Goal: Information Seeking & Learning: Learn about a topic

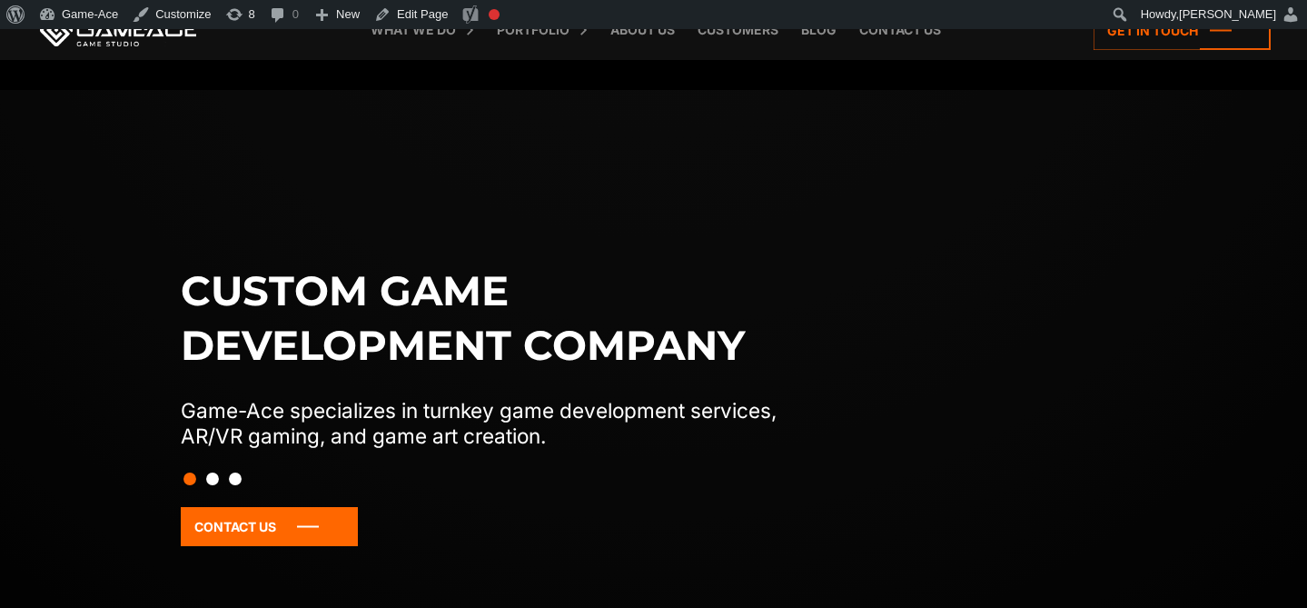
click at [0, 0] on link "Demon Runner" at bounding box center [0, 0] width 0 height 0
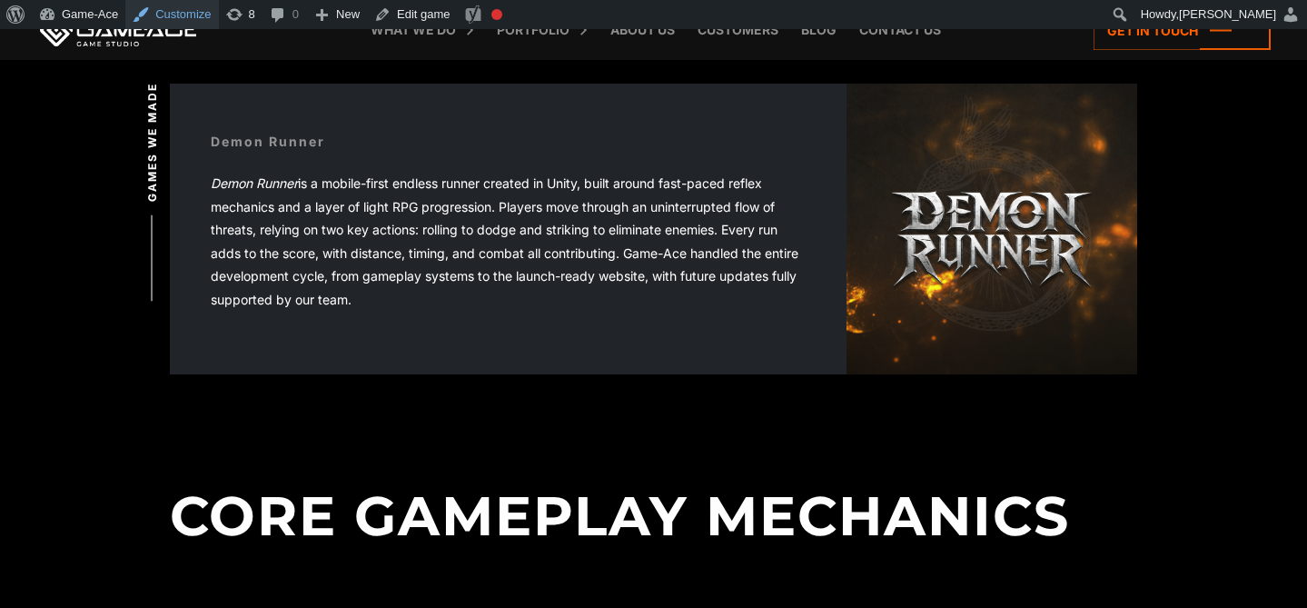
scroll to position [527, 0]
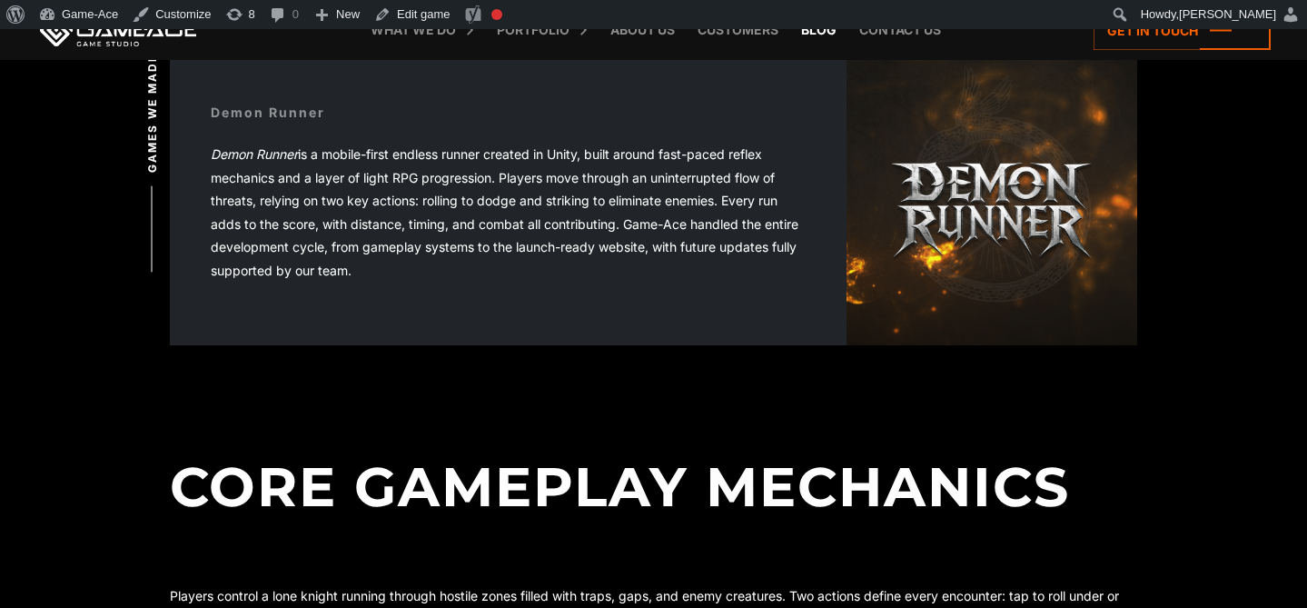
click at [820, 36] on link "Blog" at bounding box center [819, 30] width 54 height 60
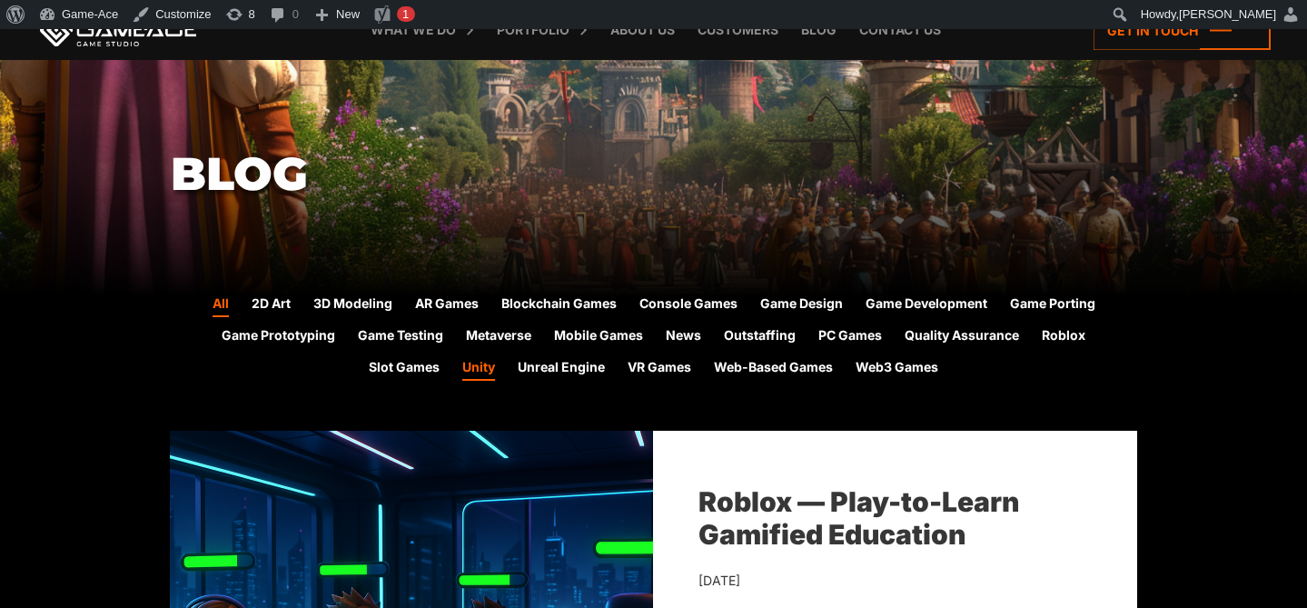
click at [482, 369] on link "Unity" at bounding box center [478, 369] width 33 height 24
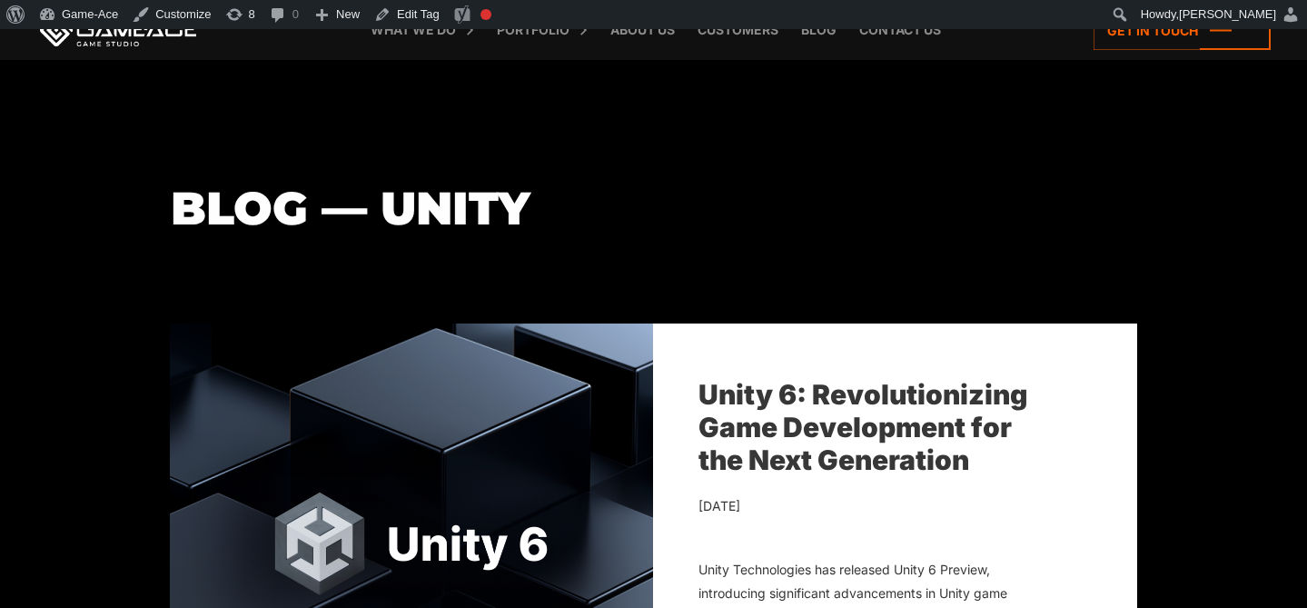
scroll to position [292, 0]
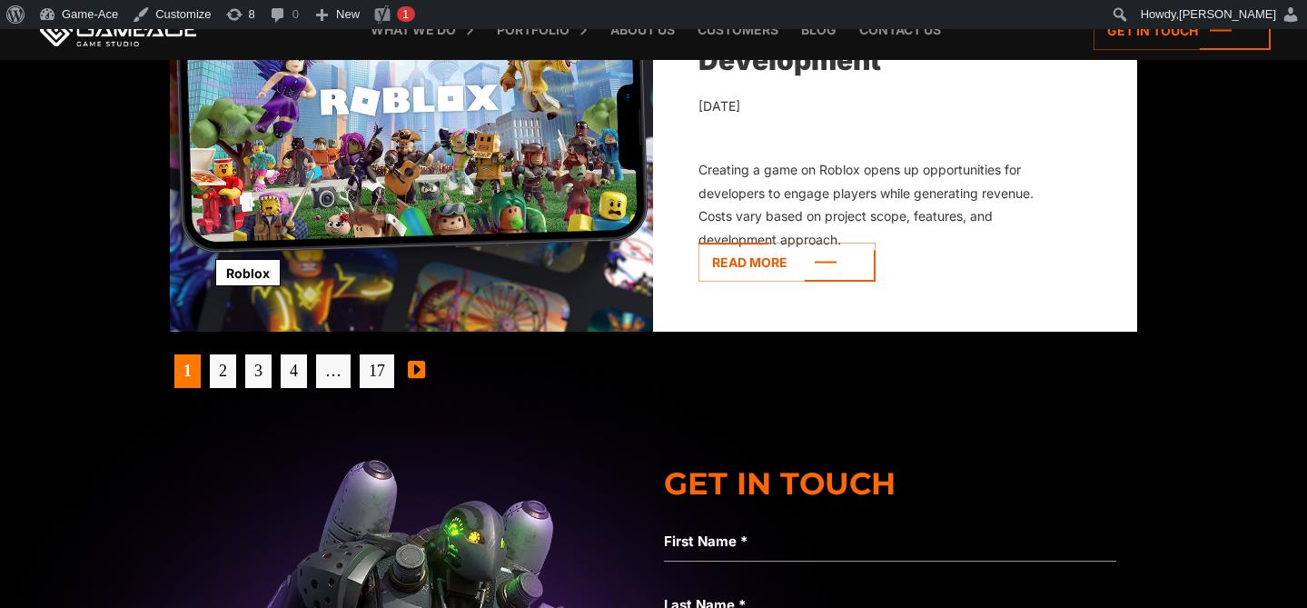
scroll to position [5995, 0]
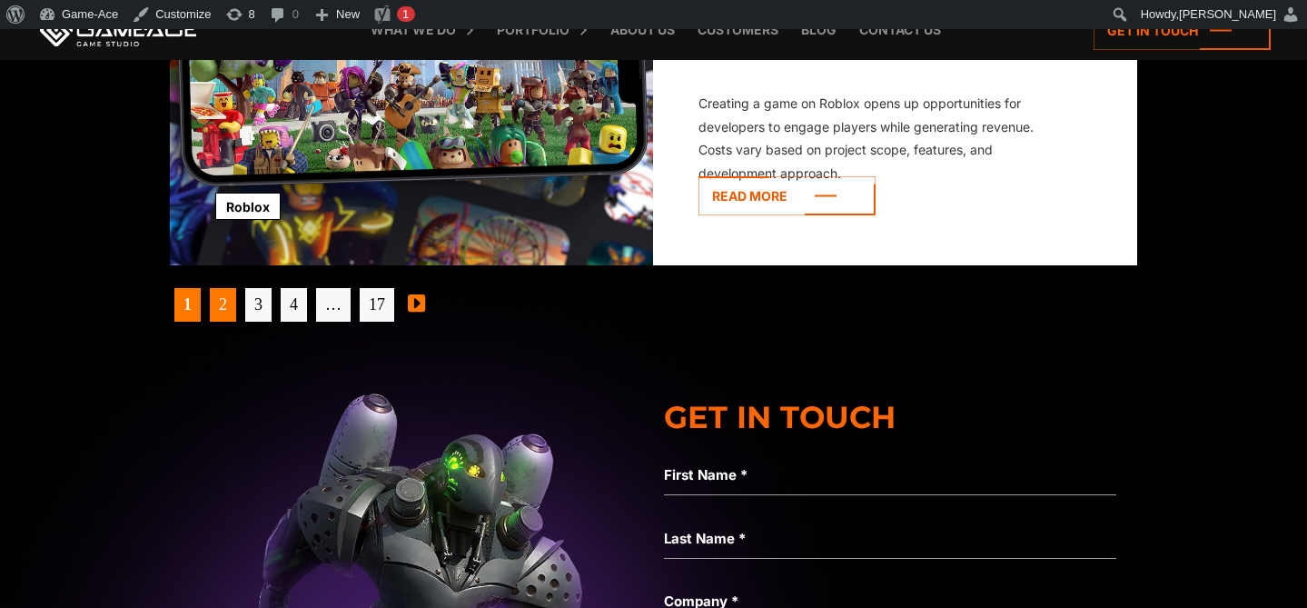
click at [227, 304] on link "2" at bounding box center [223, 305] width 26 height 34
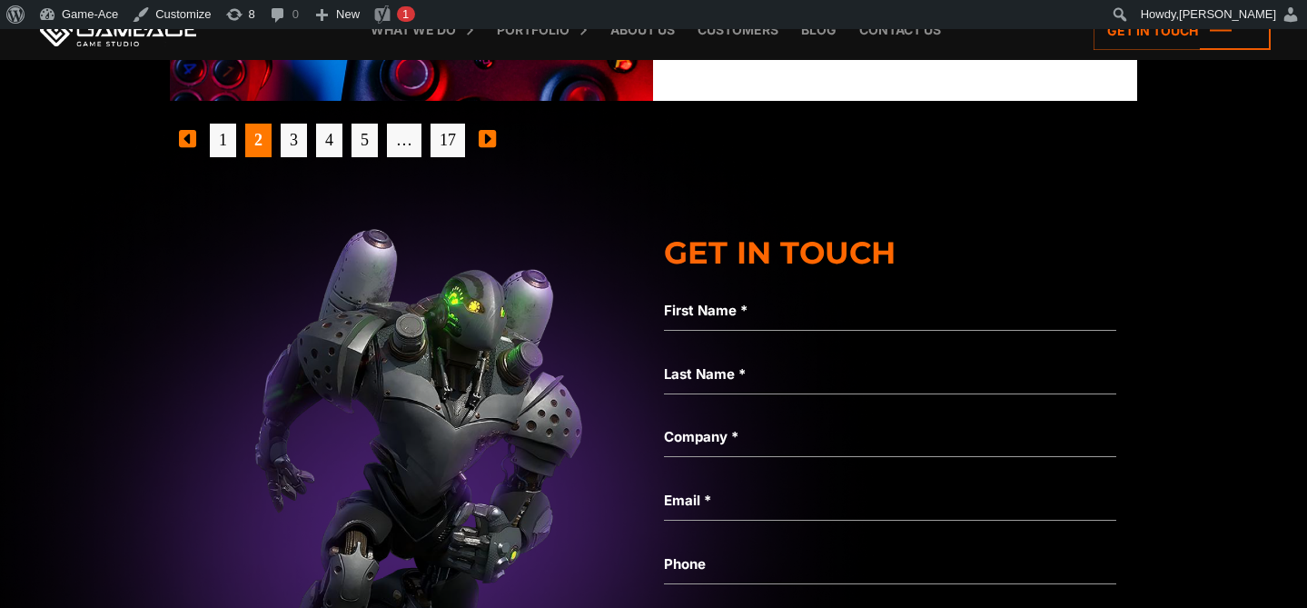
scroll to position [6191, 0]
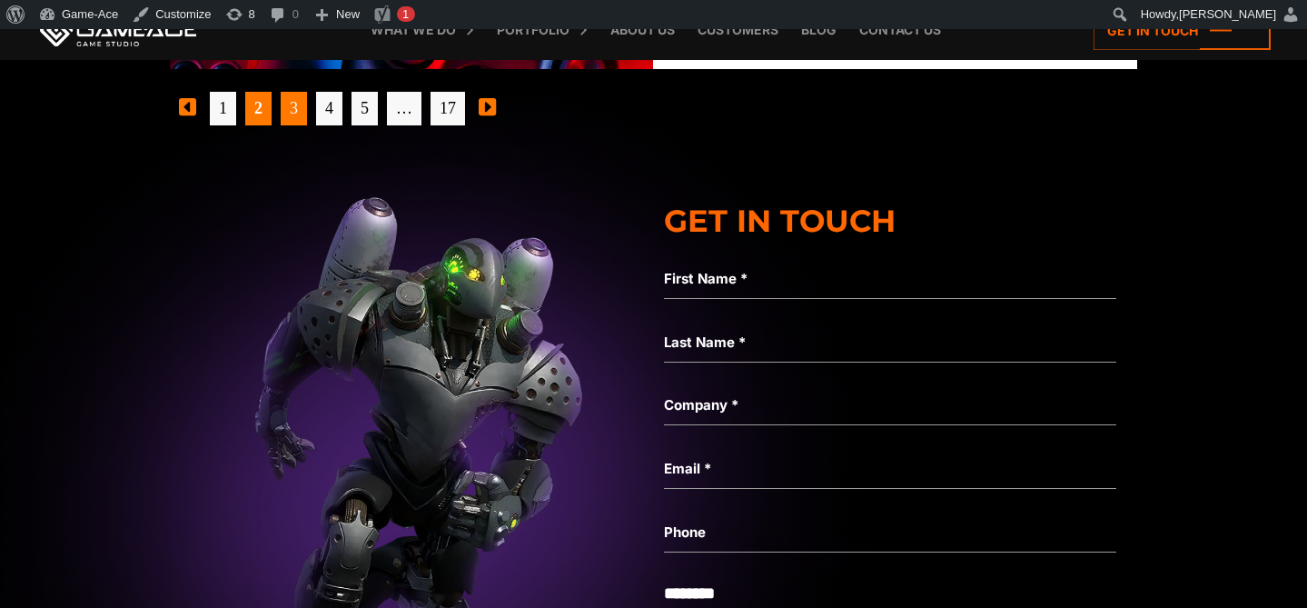
click at [303, 115] on link "3" at bounding box center [294, 109] width 26 height 34
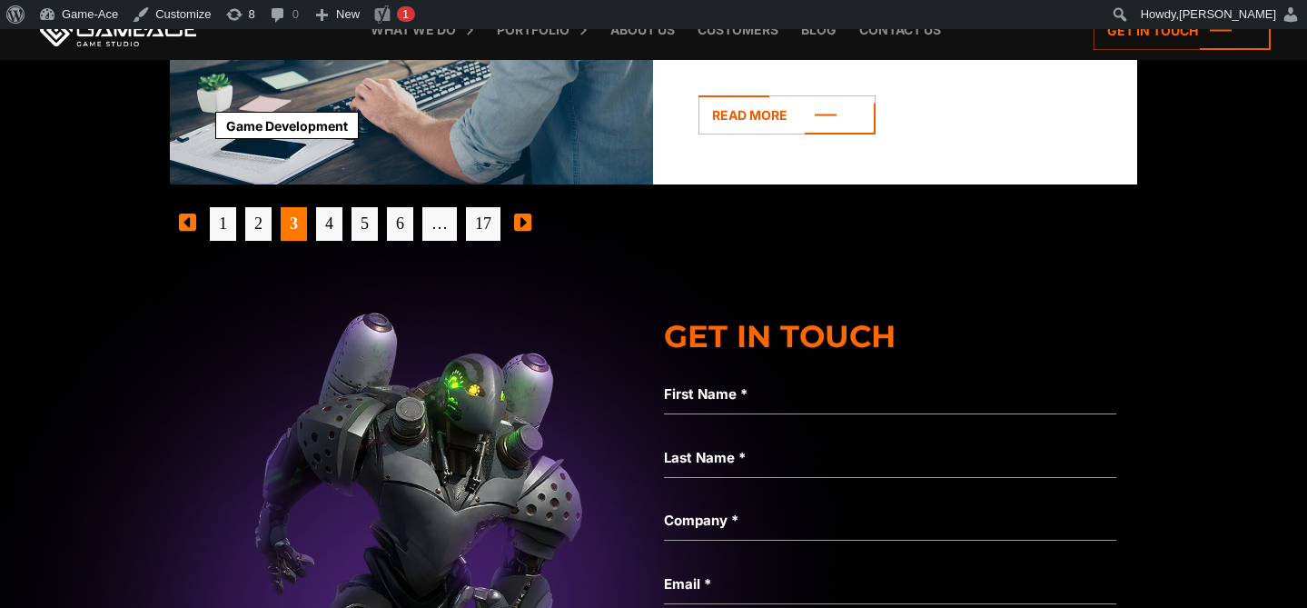
scroll to position [6086, 0]
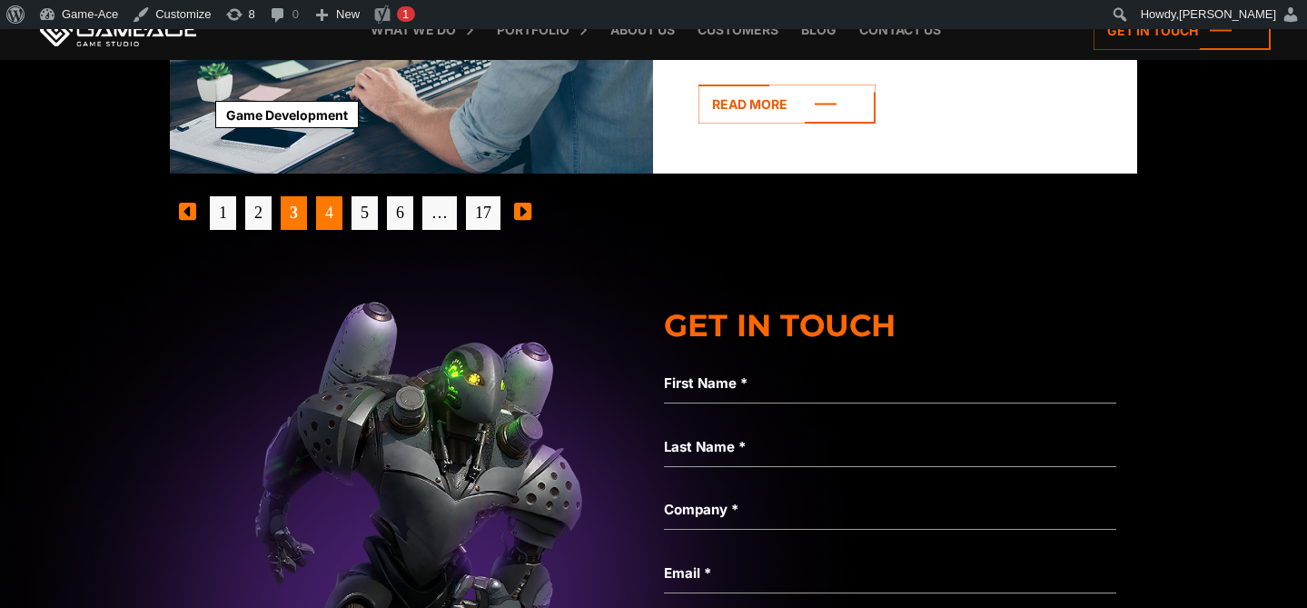
click at [334, 204] on link "4" at bounding box center [329, 213] width 26 height 34
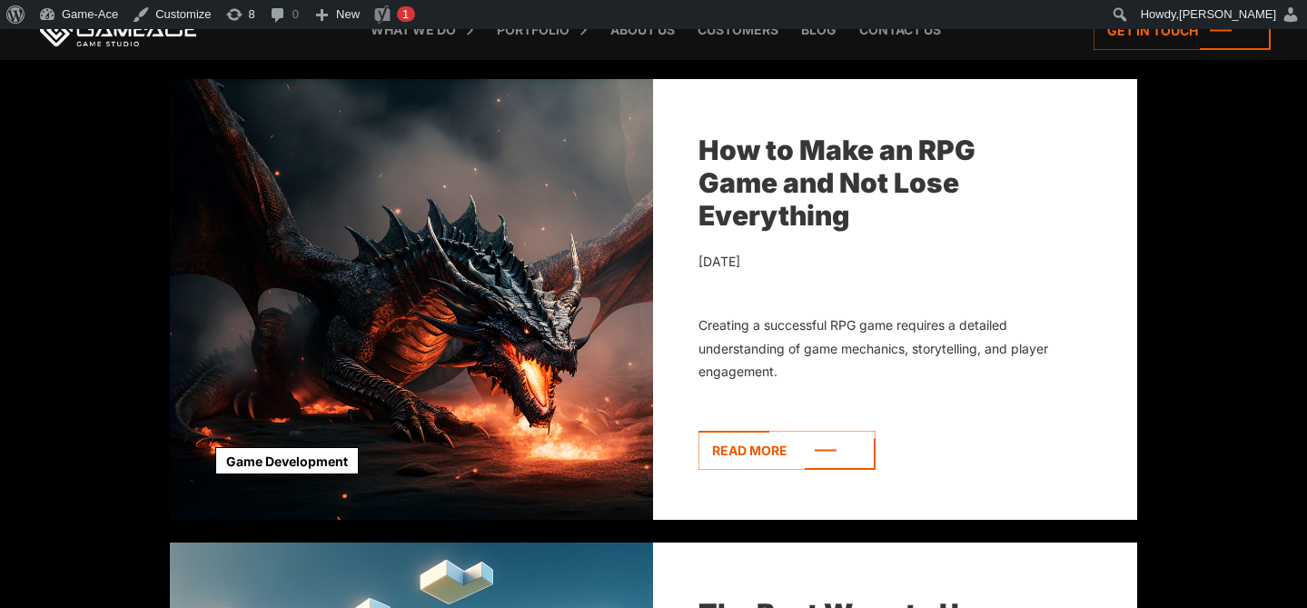
scroll to position [3433, 0]
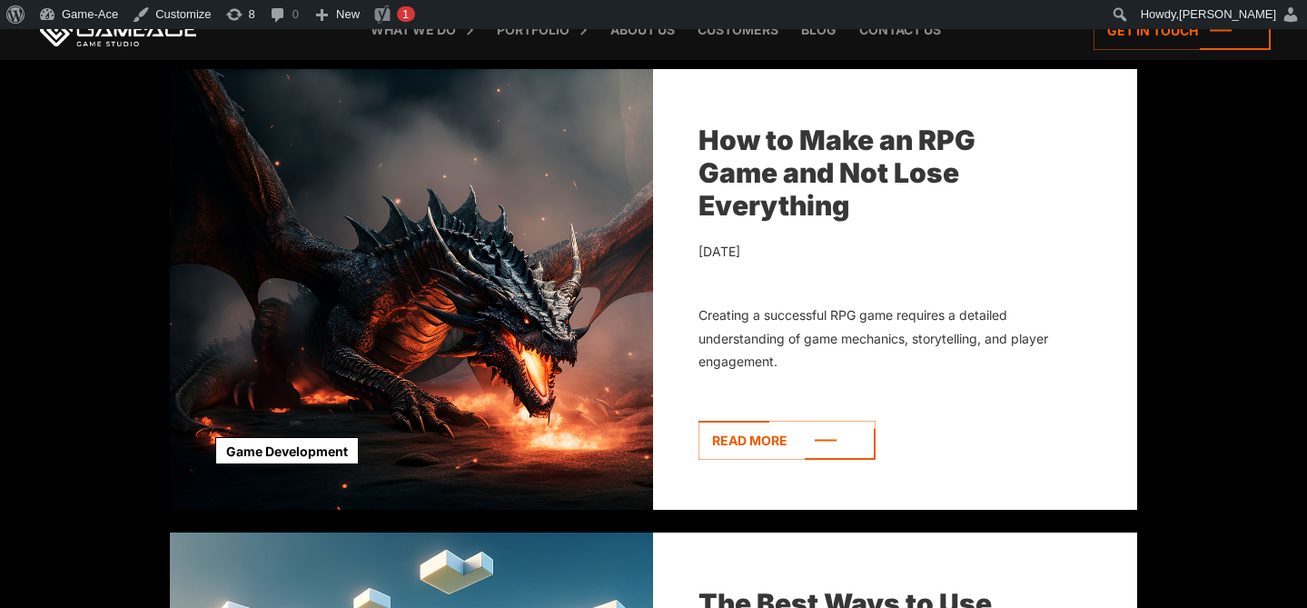
click at [792, 177] on link "How to Make an RPG Game and Not Lose Everything" at bounding box center [837, 173] width 277 height 98
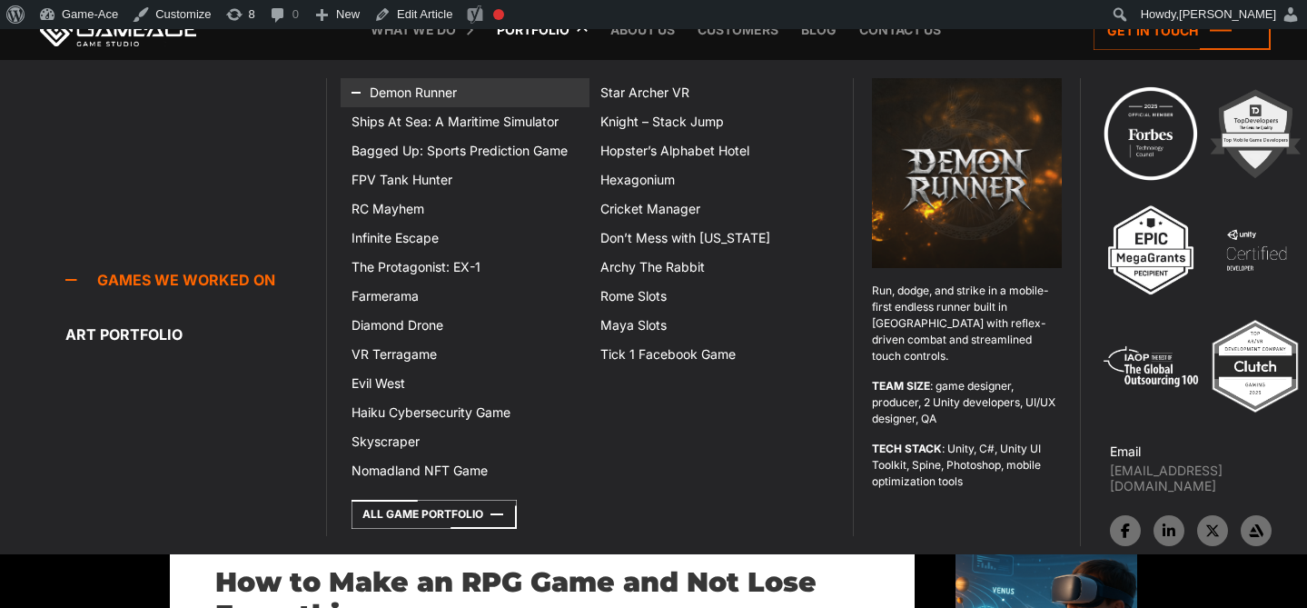
click at [432, 84] on link "Demon Runner" at bounding box center [465, 92] width 249 height 29
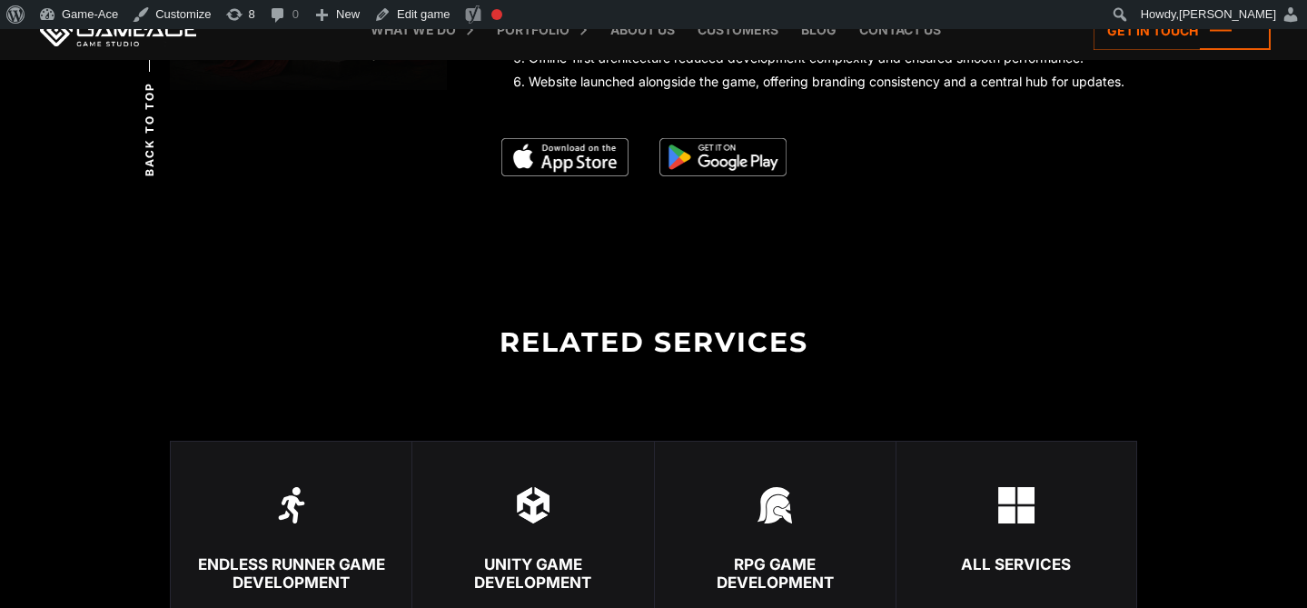
scroll to position [3855, 0]
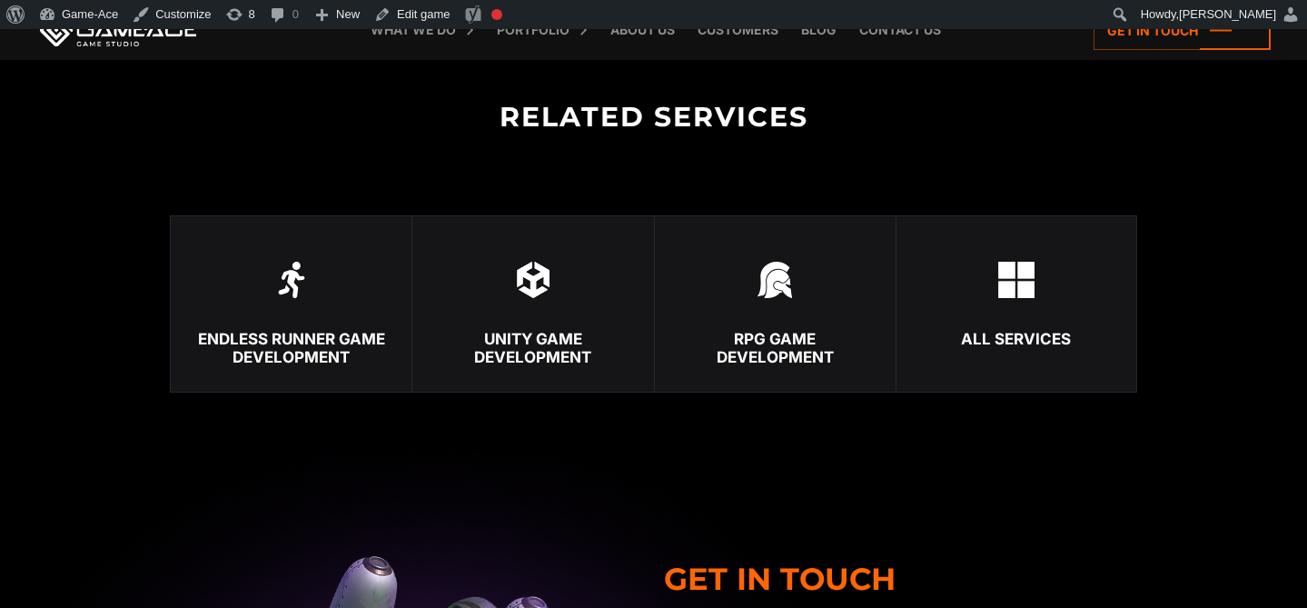
click at [271, 303] on link "Endless Runner Game Development" at bounding box center [291, 303] width 242 height 177
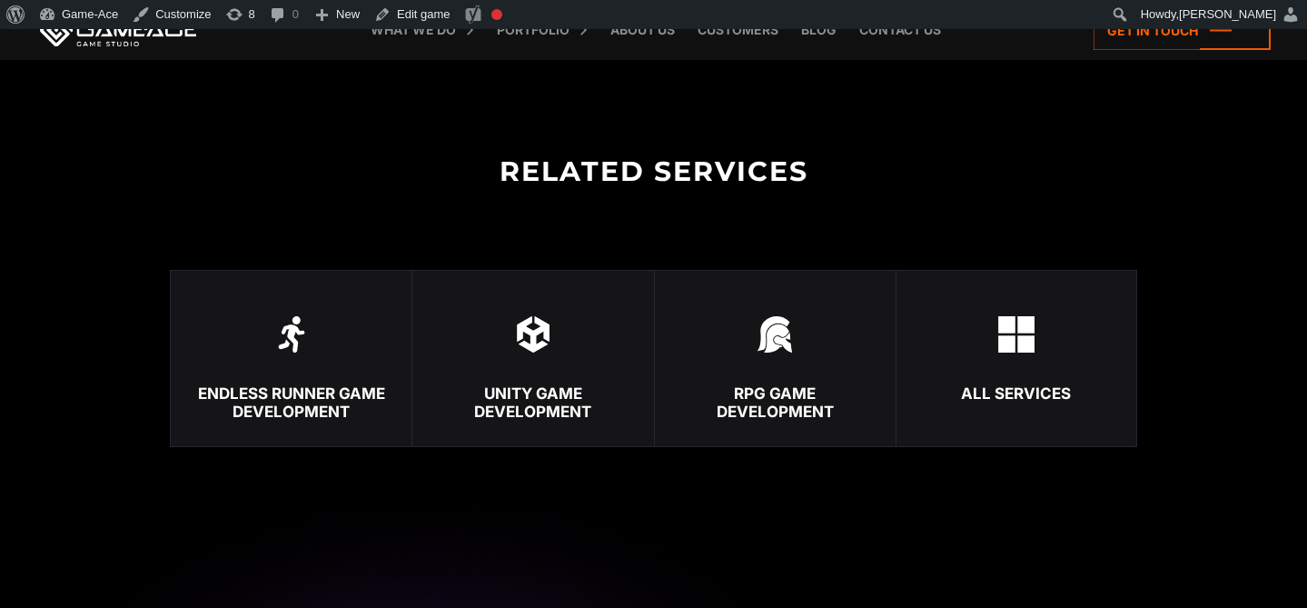
click at [547, 345] on img at bounding box center [533, 334] width 36 height 36
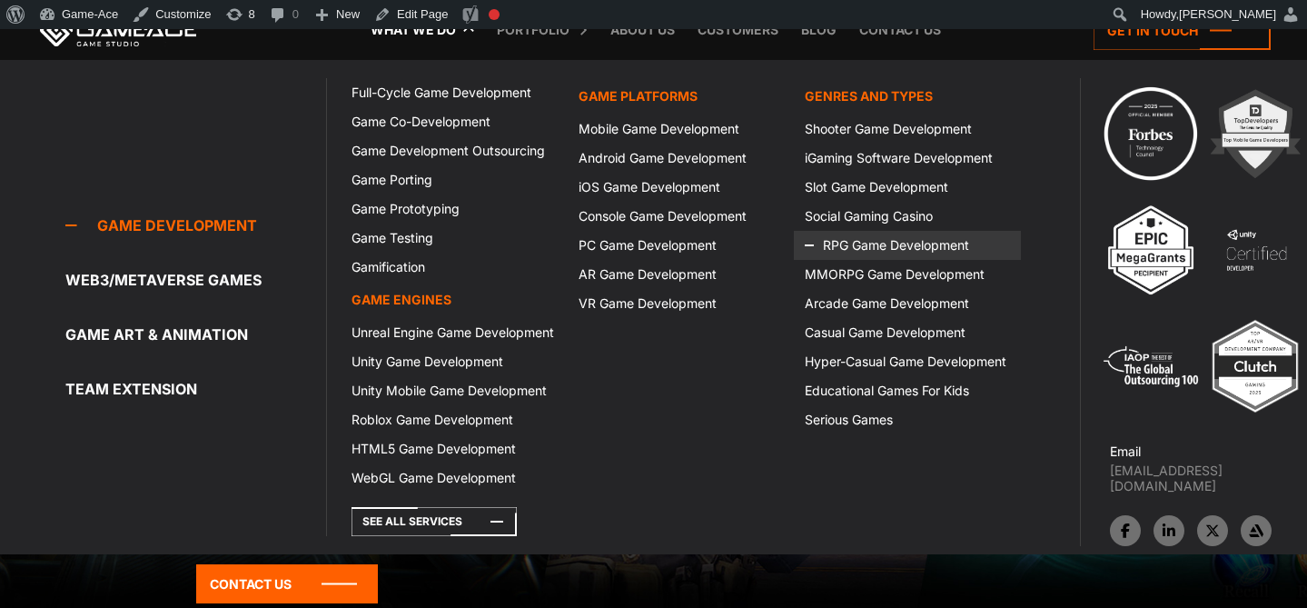
click at [843, 248] on icon at bounding box center [827, 245] width 44 height 29
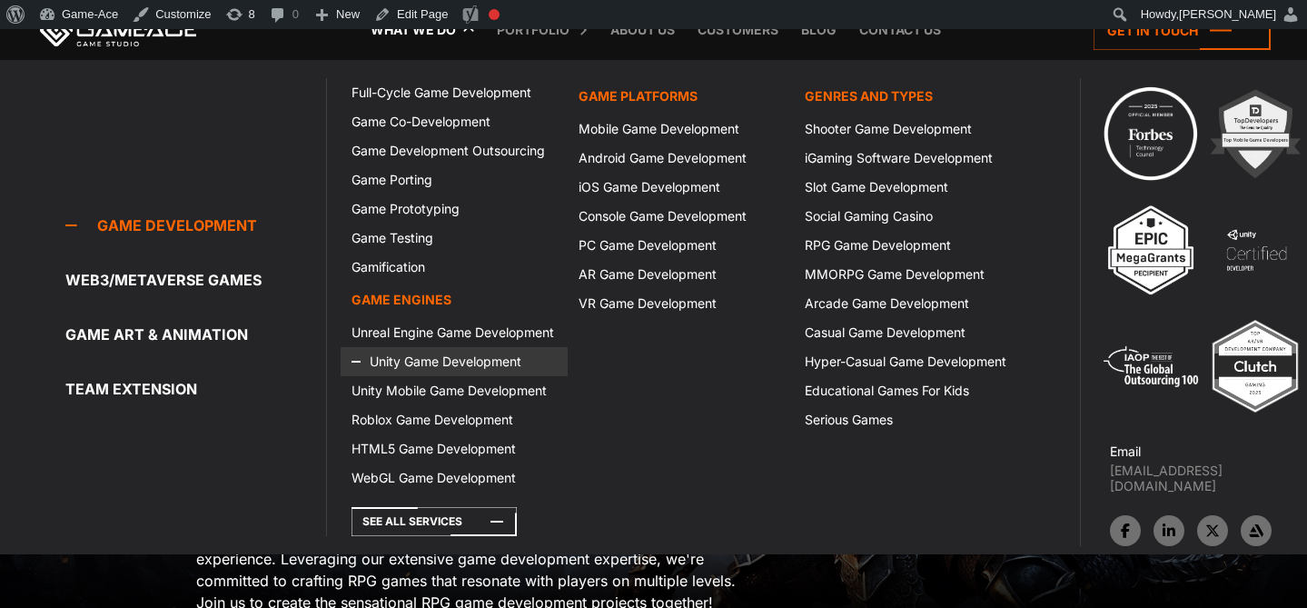
click at [406, 367] on link "Unity Game Development" at bounding box center [454, 361] width 227 height 29
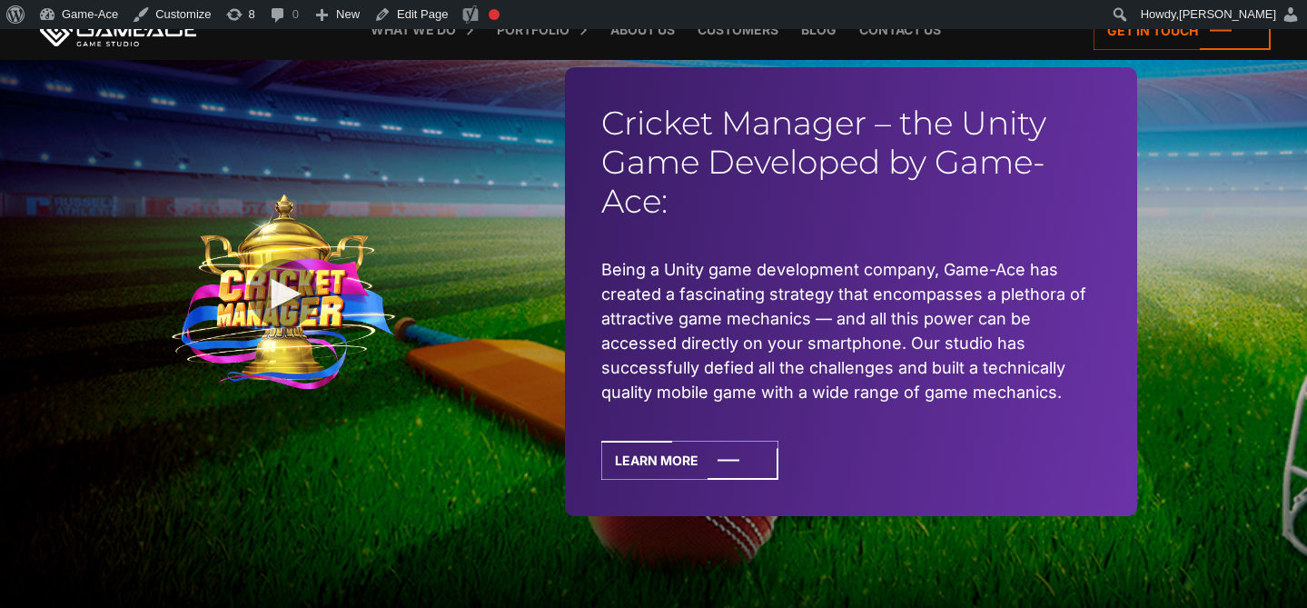
scroll to position [4387, 0]
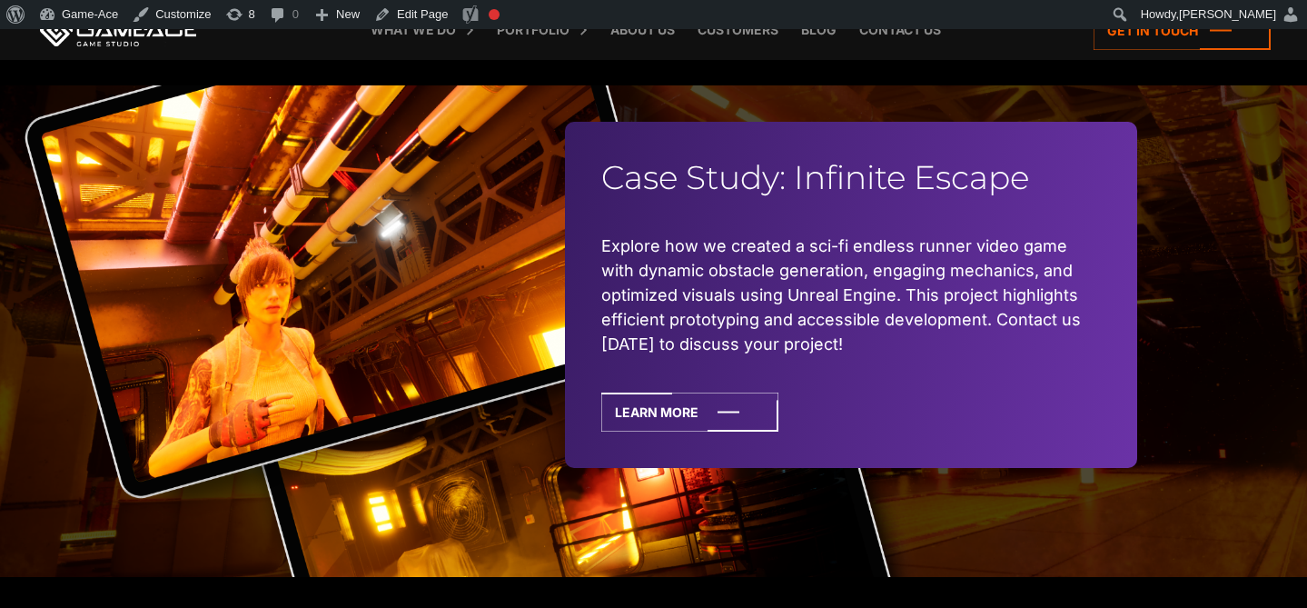
scroll to position [4136, 0]
